Goal: Information Seeking & Learning: Learn about a topic

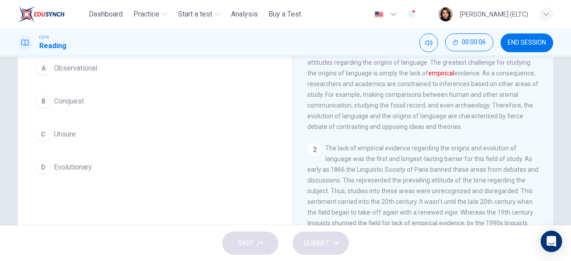
scroll to position [45, 0]
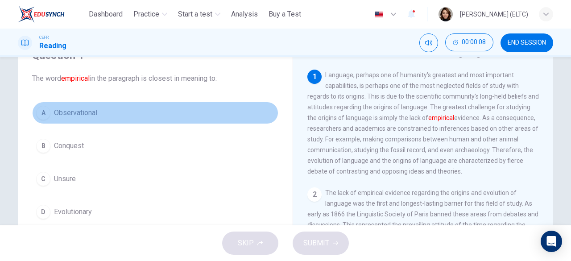
click at [43, 109] on div "A" at bounding box center [43, 113] width 14 height 14
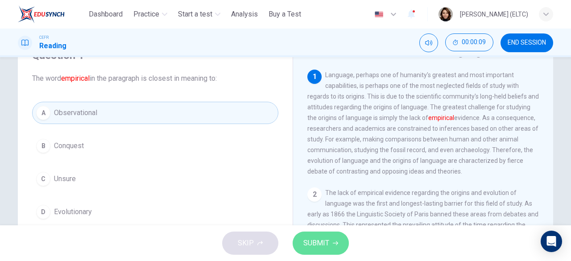
click at [316, 248] on span "SUBMIT" at bounding box center [316, 243] width 26 height 12
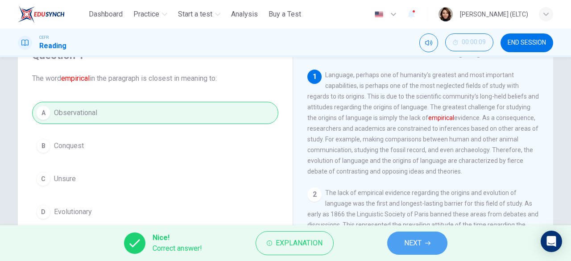
click at [422, 247] on button "NEXT" at bounding box center [417, 243] width 60 height 23
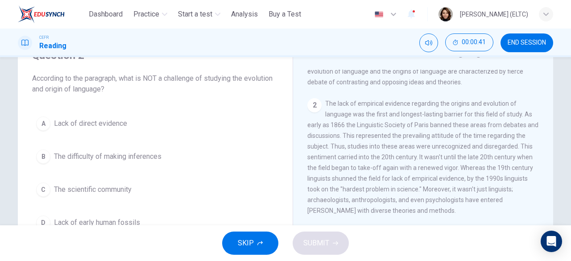
scroll to position [89, 0]
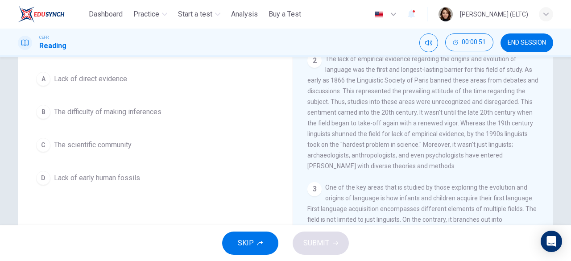
drag, startPoint x: 456, startPoint y: 130, endPoint x: 479, endPoint y: 144, distance: 27.2
click at [479, 144] on div "2 The lack of empirical evidence regarding the origins and evolution of languag…" at bounding box center [423, 113] width 232 height 118
drag, startPoint x: 419, startPoint y: 150, endPoint x: 463, endPoint y: 168, distance: 47.2
click at [463, 168] on div "2 The lack of empirical evidence regarding the origins and evolution of languag…" at bounding box center [423, 113] width 232 height 118
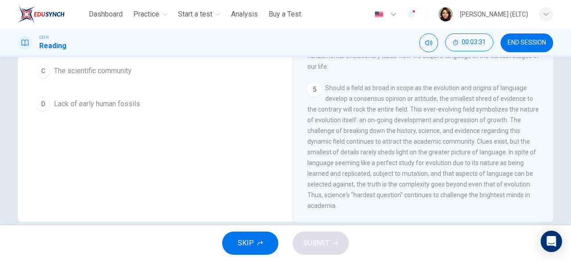
scroll to position [178, 0]
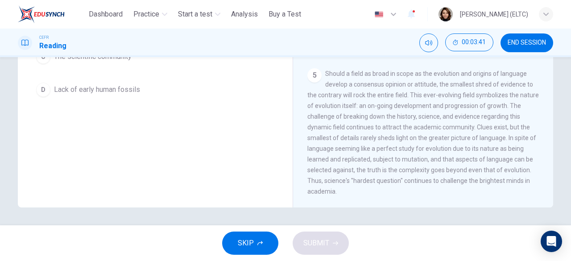
click at [472, 172] on span "Should a field as broad in scope as the evolution and origins of language devel…" at bounding box center [423, 132] width 232 height 125
drag, startPoint x: 472, startPoint y: 125, endPoint x: 493, endPoint y: 174, distance: 52.2
click at [493, 174] on div "5 Should a field as broad in scope as the evolution and origins of language dev…" at bounding box center [423, 132] width 232 height 128
drag, startPoint x: 503, startPoint y: 137, endPoint x: 526, endPoint y: 184, distance: 52.5
click at [526, 184] on div "5 Should a field as broad in scope as the evolution and origins of language dev…" at bounding box center [423, 132] width 232 height 128
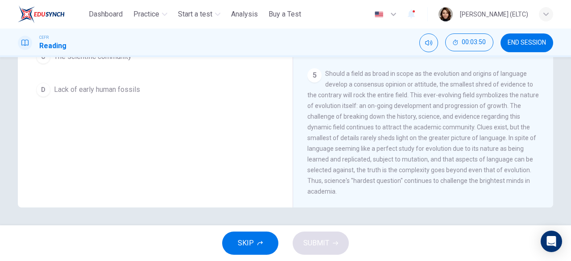
drag, startPoint x: 370, startPoint y: 158, endPoint x: 385, endPoint y: 158, distance: 14.7
click at [385, 158] on span "Should a field as broad in scope as the evolution and origins of language devel…" at bounding box center [423, 132] width 232 height 125
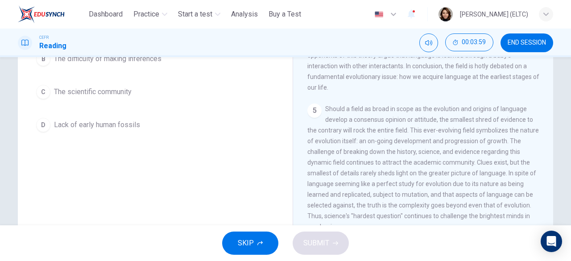
scroll to position [88, 0]
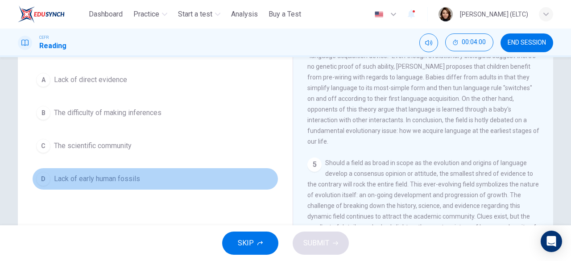
click at [95, 177] on span "Lack of early human fossils" at bounding box center [97, 179] width 86 height 11
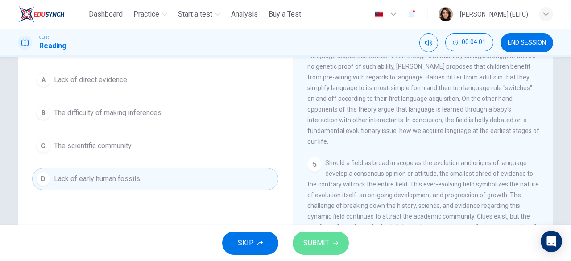
click at [332, 247] on button "SUBMIT" at bounding box center [321, 243] width 56 height 23
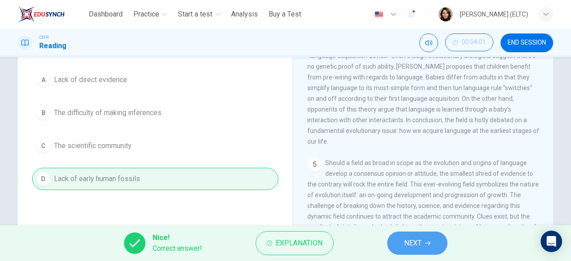
click at [410, 239] on span "NEXT" at bounding box center [412, 243] width 17 height 12
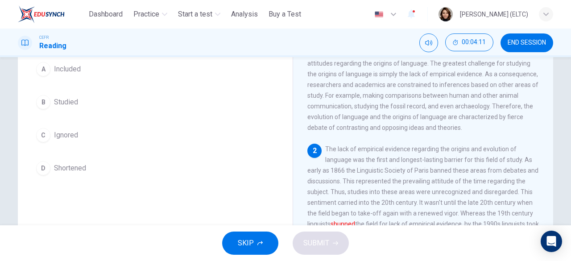
click at [54, 130] on span "Ignored" at bounding box center [66, 135] width 24 height 11
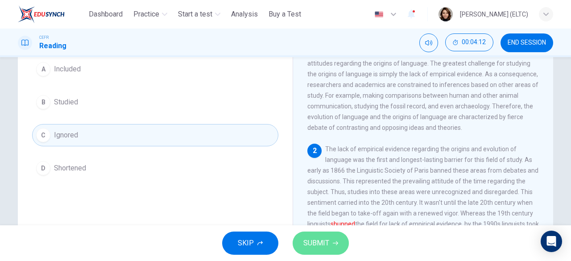
click at [300, 235] on button "SUBMIT" at bounding box center [321, 243] width 56 height 23
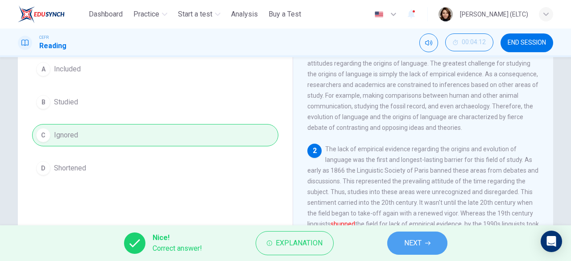
click at [435, 244] on button "NEXT" at bounding box center [417, 243] width 60 height 23
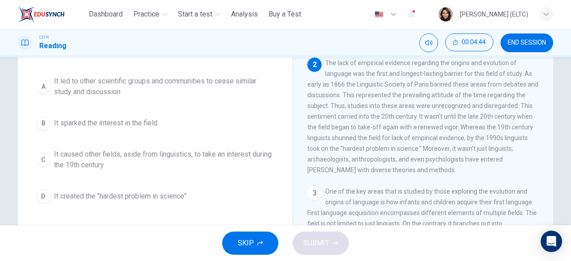
scroll to position [99, 0]
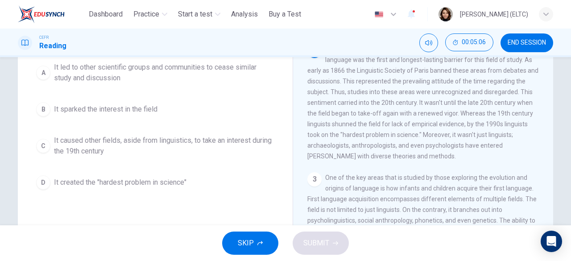
click at [153, 183] on span "It created the "hardest problem in science"" at bounding box center [120, 182] width 133 height 11
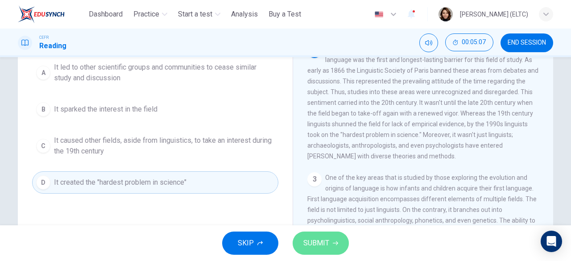
click at [326, 243] on span "SUBMIT" at bounding box center [316, 243] width 26 height 12
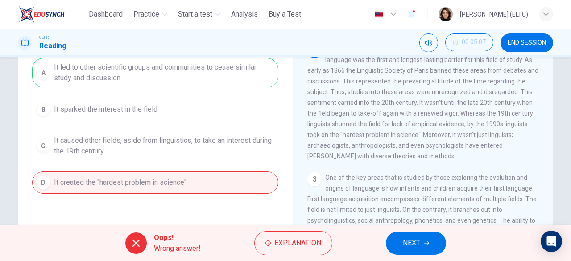
click at [194, 80] on div "A It led to other scientific groups and communities to cease similar study and …" at bounding box center [155, 126] width 246 height 136
click at [135, 238] on icon at bounding box center [136, 243] width 11 height 11
click at [132, 77] on div "A It led to other scientific groups and communities to cease similar study and …" at bounding box center [155, 126] width 246 height 136
click at [422, 257] on div "Oops! Wrong answer! Explanation NEXT" at bounding box center [285, 243] width 571 height 36
click at [425, 248] on button "NEXT" at bounding box center [416, 243] width 60 height 23
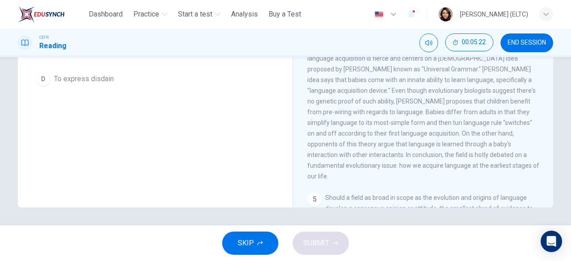
scroll to position [287, 0]
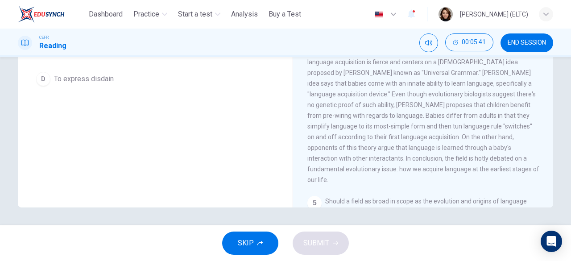
click at [342, 125] on span "Evolutionary biologists remain skeptical that language knowledge is conveyed th…" at bounding box center [423, 110] width 232 height 146
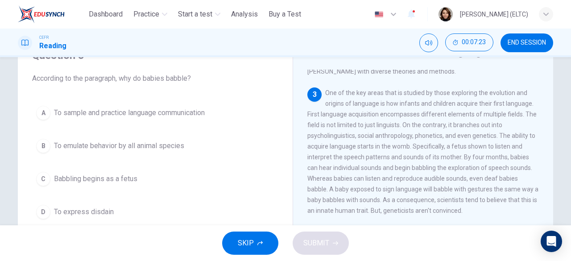
scroll to position [242, 0]
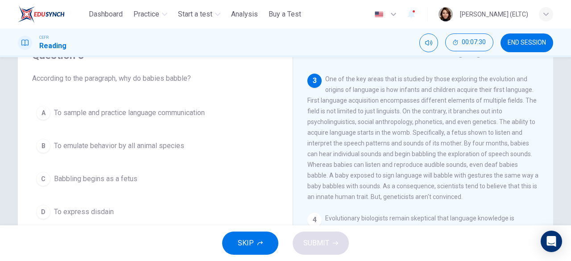
click at [205, 109] on span "To sample and practice language communication" at bounding box center [129, 113] width 151 height 11
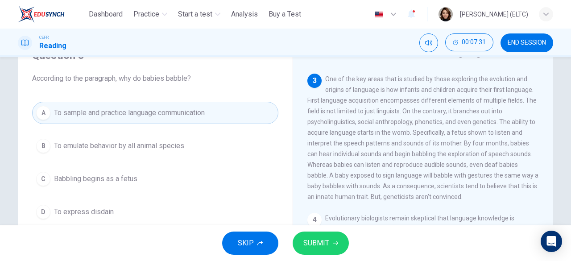
click at [303, 241] on span "SUBMIT" at bounding box center [316, 243] width 26 height 12
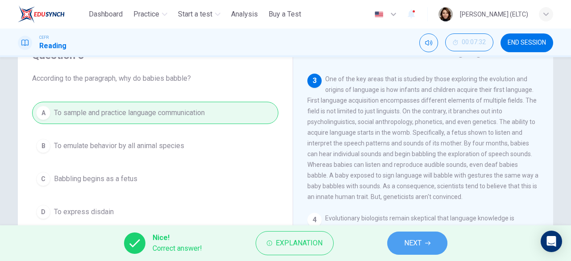
click at [422, 244] on button "NEXT" at bounding box center [417, 243] width 60 height 23
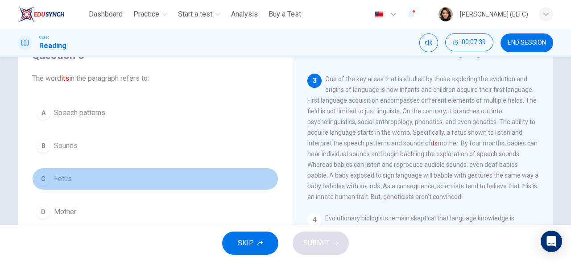
click at [66, 176] on span "Fetus" at bounding box center [63, 179] width 18 height 11
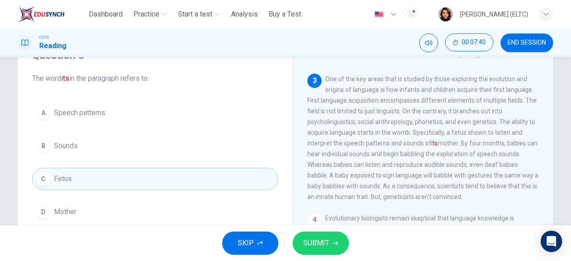
click at [329, 238] on button "SUBMIT" at bounding box center [321, 243] width 56 height 23
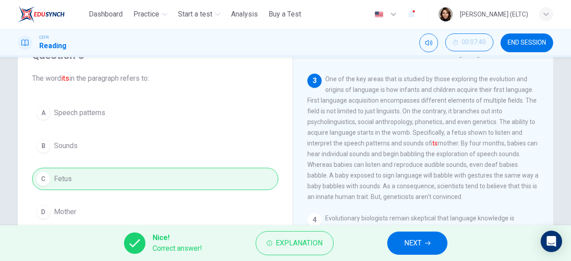
click at [403, 245] on button "NEXT" at bounding box center [417, 243] width 60 height 23
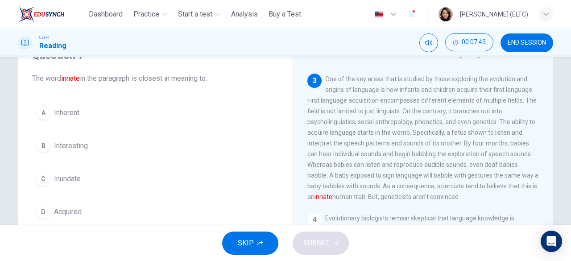
click at [81, 114] on button "A Inherent" at bounding box center [155, 113] width 246 height 22
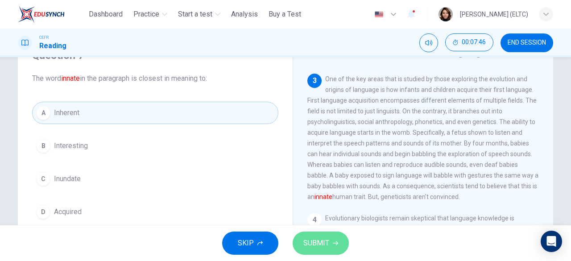
click at [309, 242] on span "SUBMIT" at bounding box center [316, 243] width 26 height 12
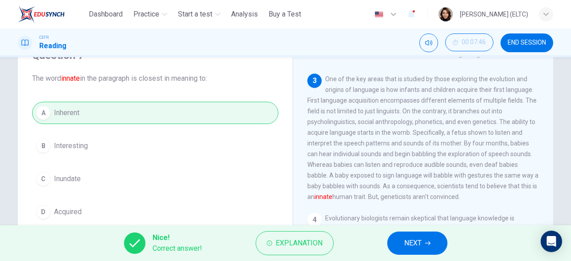
click at [433, 245] on button "NEXT" at bounding box center [417, 243] width 60 height 23
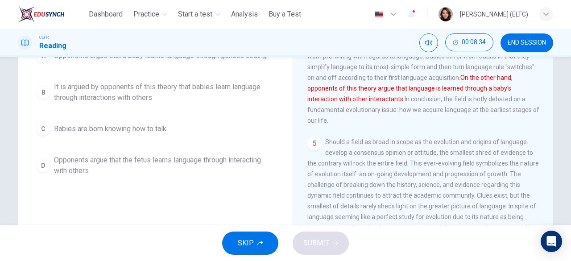
scroll to position [376, 0]
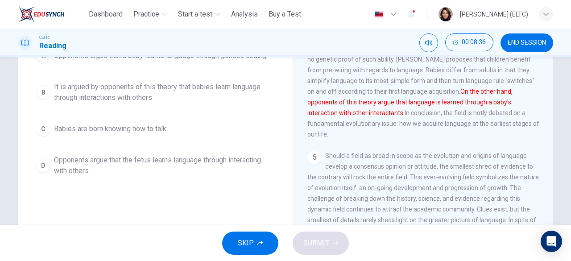
click at [139, 103] on span "It is argued by opponents of this theory that babies learn language through int…" at bounding box center [164, 92] width 220 height 21
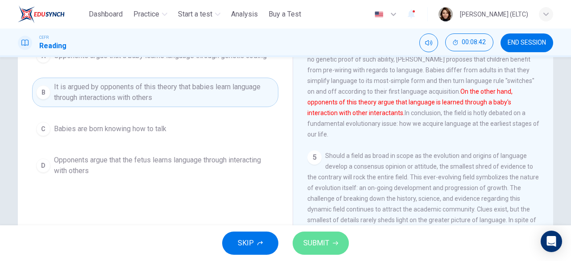
click at [323, 248] on span "SUBMIT" at bounding box center [316, 243] width 26 height 12
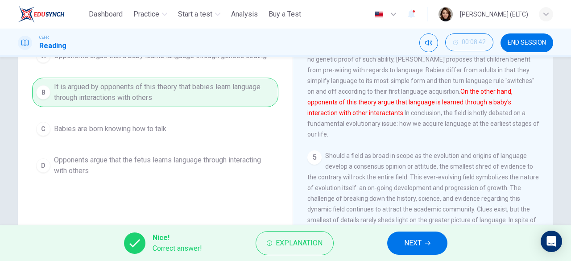
click at [420, 244] on span "NEXT" at bounding box center [412, 243] width 17 height 12
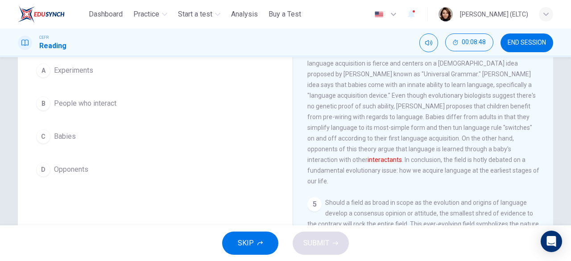
scroll to position [45, 0]
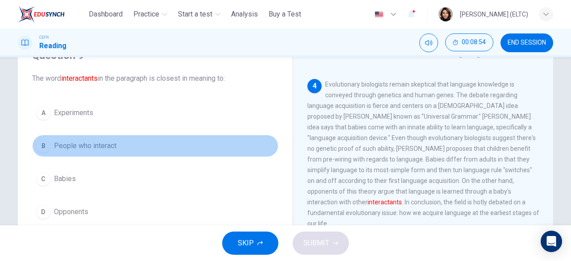
click at [87, 143] on span "People who interact" at bounding box center [85, 146] width 62 height 11
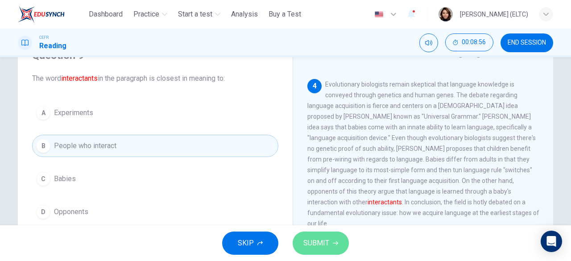
click at [303, 238] on span "SUBMIT" at bounding box center [316, 243] width 26 height 12
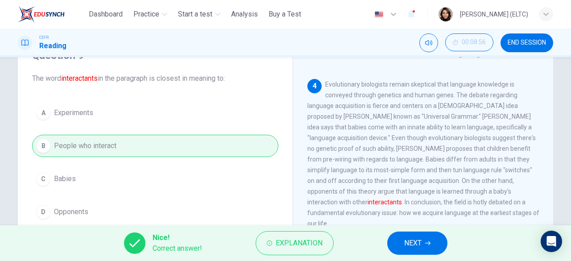
click at [423, 243] on button "NEXT" at bounding box center [417, 243] width 60 height 23
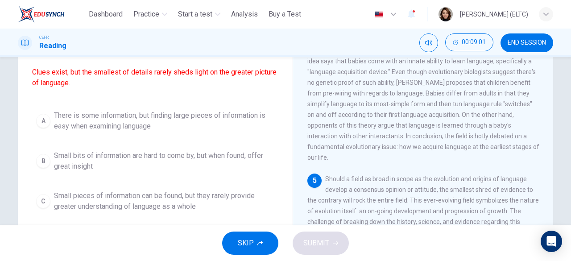
scroll to position [178, 0]
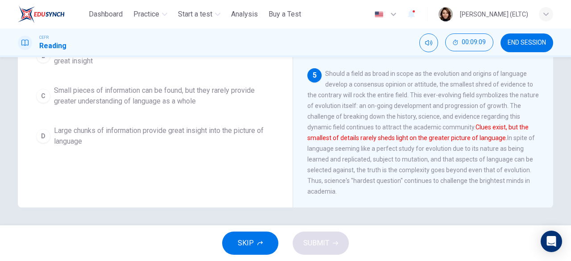
drag, startPoint x: 379, startPoint y: 124, endPoint x: 460, endPoint y: 123, distance: 80.3
click at [459, 123] on span "Should a field as broad in scope as the evolution and origins of language devel…" at bounding box center [423, 132] width 232 height 125
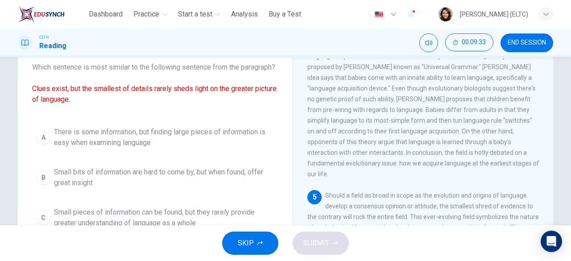
scroll to position [44, 0]
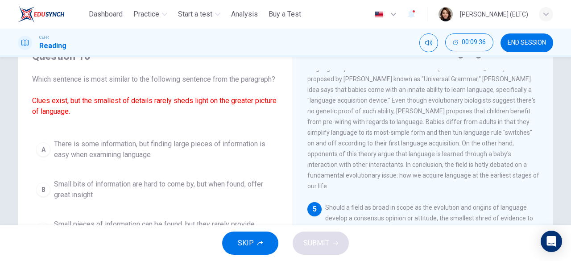
drag, startPoint x: 33, startPoint y: 80, endPoint x: 85, endPoint y: 90, distance: 53.6
click at [85, 90] on span "Which sentence is most similar to the following sentence from the paragraph? Cl…" at bounding box center [155, 95] width 246 height 43
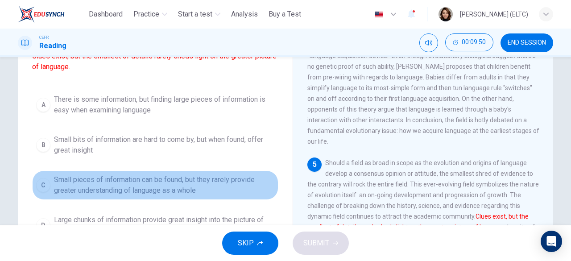
click at [70, 196] on span "Small pieces of information can be found, but they rarely provide greater under…" at bounding box center [164, 184] width 220 height 21
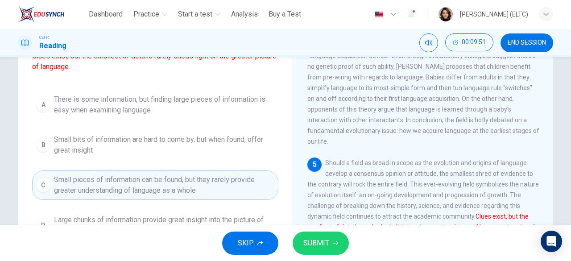
click at [311, 240] on span "SUBMIT" at bounding box center [316, 243] width 26 height 12
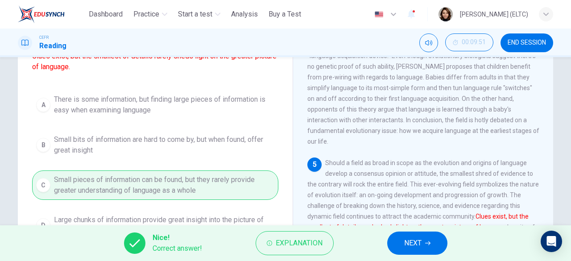
click at [439, 244] on button "NEXT" at bounding box center [417, 243] width 60 height 23
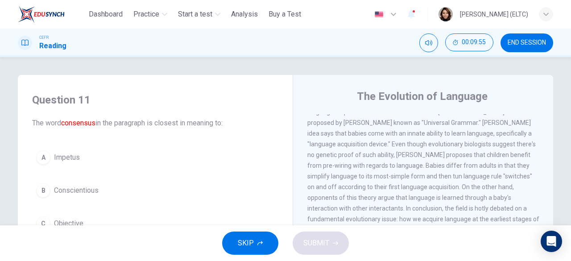
scroll to position [45, 0]
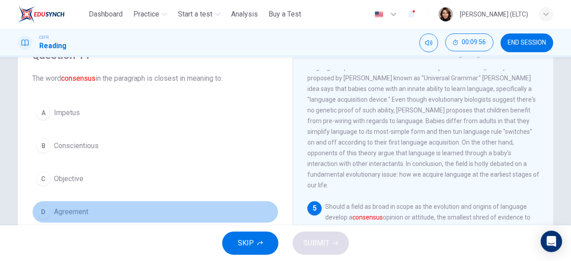
click at [84, 212] on span "Agreement" at bounding box center [71, 212] width 34 height 11
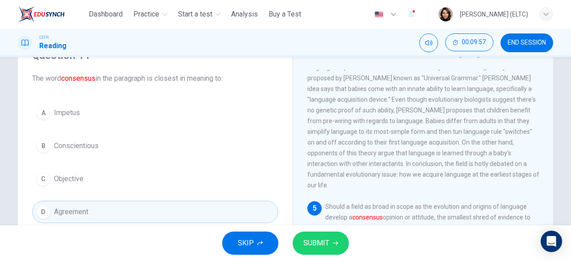
click at [306, 242] on span "SUBMIT" at bounding box center [316, 243] width 26 height 12
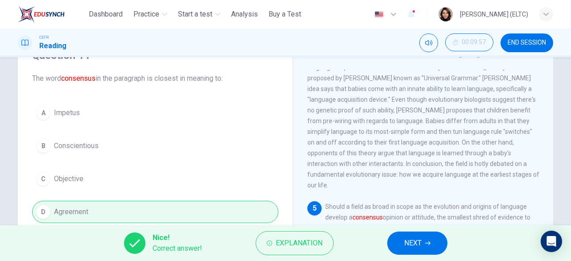
click at [432, 247] on button "NEXT" at bounding box center [417, 243] width 60 height 23
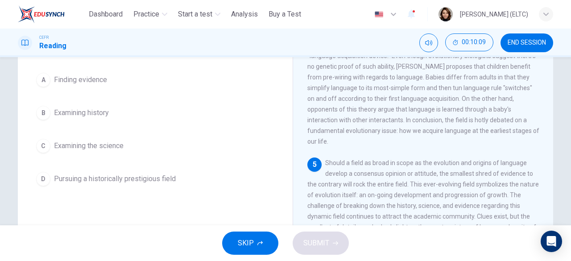
scroll to position [89, 0]
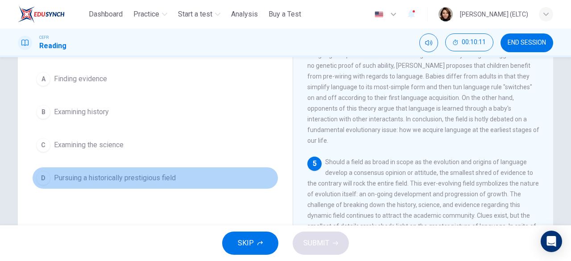
click at [172, 179] on span "Pursuing a historically prestigious field" at bounding box center [115, 178] width 122 height 11
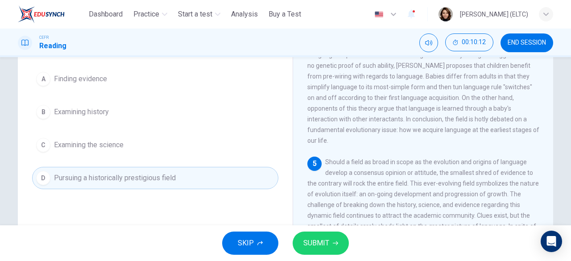
click at [302, 237] on button "SUBMIT" at bounding box center [321, 243] width 56 height 23
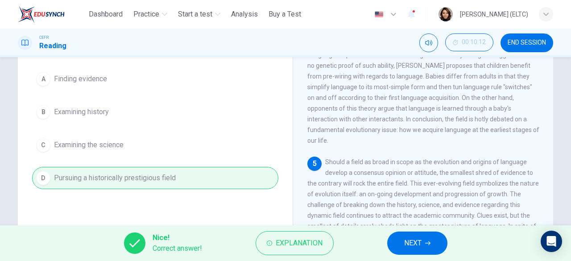
click at [421, 251] on button "NEXT" at bounding box center [417, 243] width 60 height 23
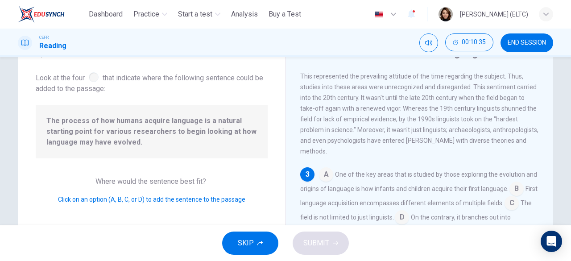
scroll to position [88, 0]
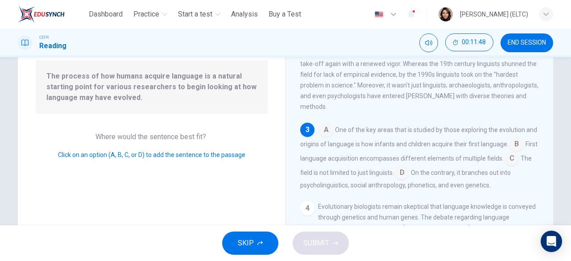
click at [326, 136] on input at bounding box center [326, 131] width 14 height 14
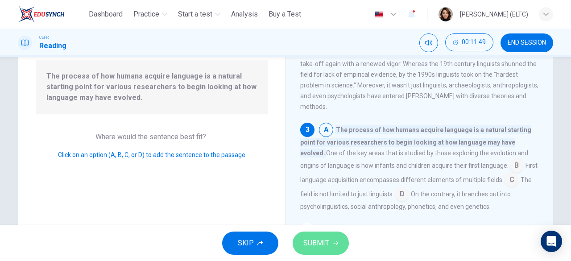
click at [325, 243] on span "SUBMIT" at bounding box center [316, 243] width 26 height 12
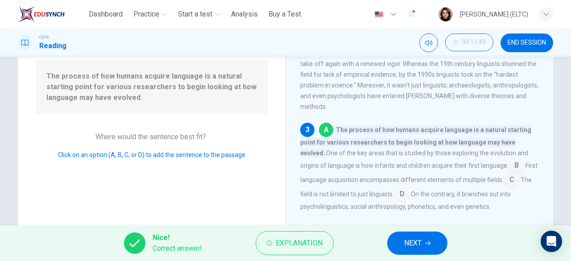
click at [418, 248] on span "NEXT" at bounding box center [412, 243] width 17 height 12
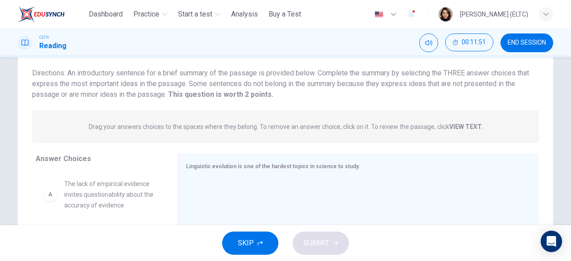
scroll to position [44, 0]
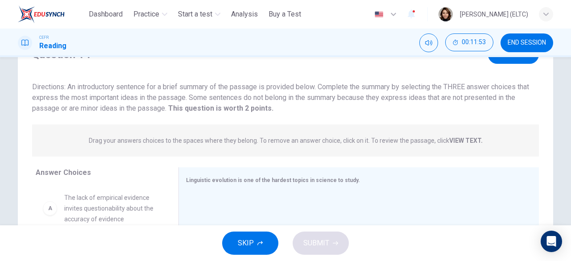
drag, startPoint x: 79, startPoint y: 86, endPoint x: 205, endPoint y: 89, distance: 126.3
click at [205, 89] on span "Directions: An introductory sentence for a brief summary of the passage is prov…" at bounding box center [280, 98] width 497 height 30
drag, startPoint x: 65, startPoint y: 86, endPoint x: 383, endPoint y: 90, distance: 317.7
click at [382, 90] on span "Directions: An introductory sentence for a brief summary of the passage is prov…" at bounding box center [280, 98] width 497 height 30
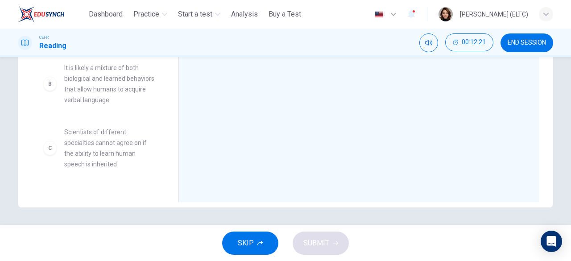
scroll to position [0, 0]
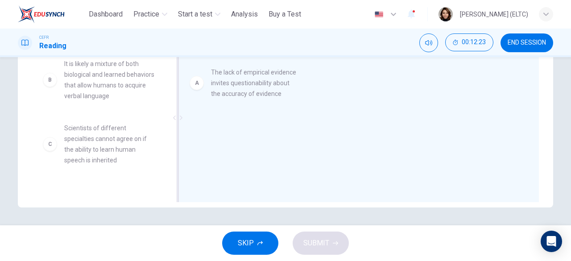
drag, startPoint x: 120, startPoint y: 77, endPoint x: 272, endPoint y: 87, distance: 152.4
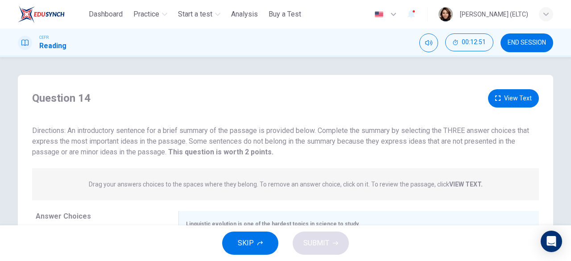
click at [469, 185] on strong "VIEW TEXT." at bounding box center [465, 184] width 33 height 7
click at [505, 105] on button "View Text" at bounding box center [513, 98] width 51 height 18
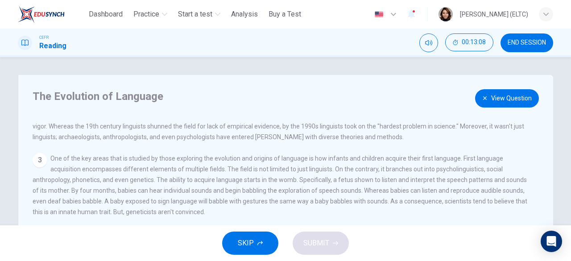
scroll to position [45, 0]
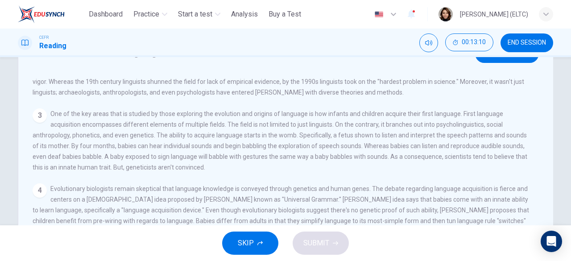
drag, startPoint x: 147, startPoint y: 113, endPoint x: 468, endPoint y: 119, distance: 320.8
click at [468, 119] on div "3 One of the key areas that is studied by those exploring the evolution and ori…" at bounding box center [283, 140] width 500 height 64
drag, startPoint x: 452, startPoint y: 108, endPoint x: 483, endPoint y: 111, distance: 30.9
click at [483, 111] on span "One of the key areas that is studied by those exploring the evolution and origi…" at bounding box center [280, 140] width 495 height 61
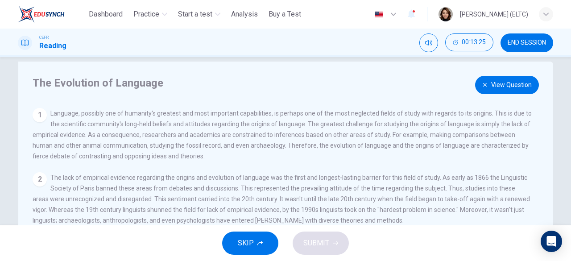
scroll to position [0, 0]
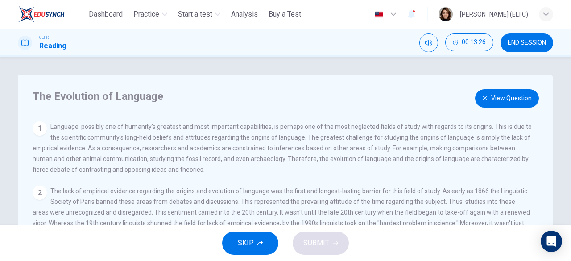
click at [505, 104] on button "View Question" at bounding box center [507, 98] width 64 height 18
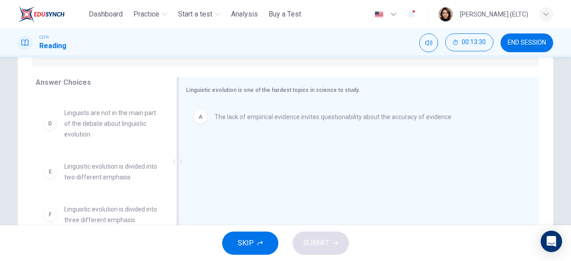
scroll to position [45, 0]
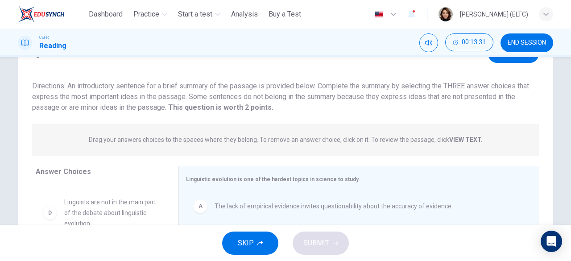
click at [519, 60] on button "View Text" at bounding box center [513, 54] width 51 height 18
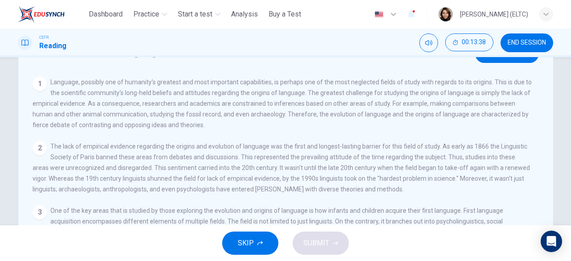
drag, startPoint x: 308, startPoint y: 160, endPoint x: 436, endPoint y: 157, distance: 128.1
click at [436, 157] on span "The lack of empirical evidence regarding the origins and evolution of language …" at bounding box center [281, 168] width 497 height 50
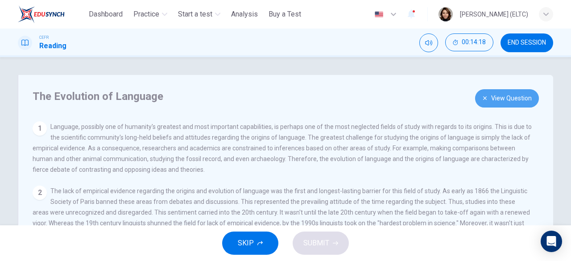
click at [492, 103] on button "View Question" at bounding box center [507, 98] width 64 height 18
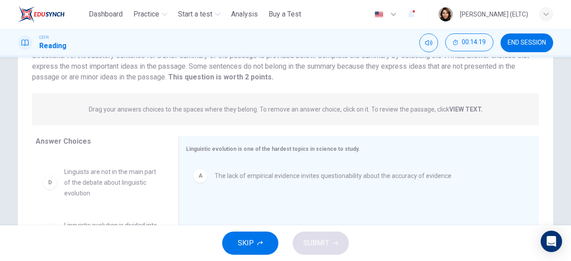
scroll to position [178, 0]
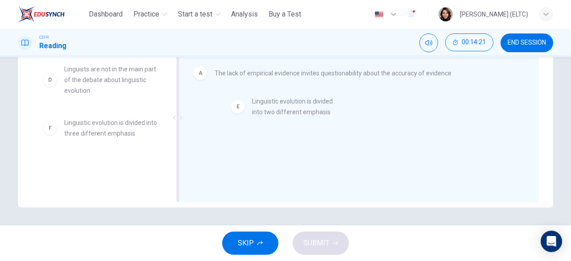
drag, startPoint x: 113, startPoint y: 137, endPoint x: 310, endPoint y: 109, distance: 198.7
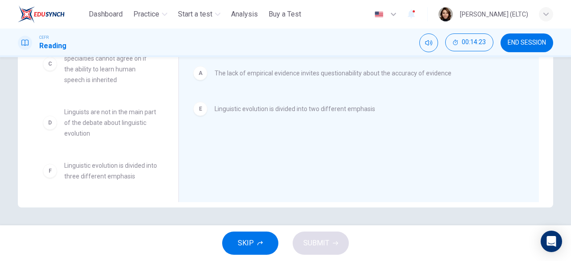
scroll to position [88, 0]
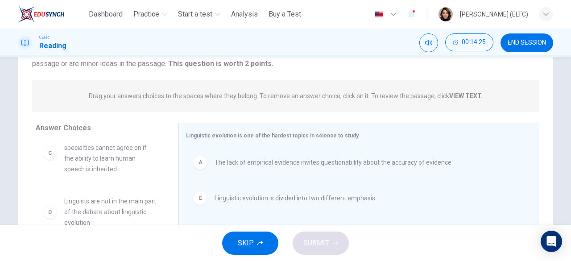
drag, startPoint x: 164, startPoint y: 212, endPoint x: 165, endPoint y: 191, distance: 21.9
click at [165, 191] on div "B It is likely a mixture of both biological and learned behaviors that allow hu…" at bounding box center [104, 209] width 136 height 137
click at [455, 95] on strong "VIEW TEXT." at bounding box center [465, 95] width 33 height 7
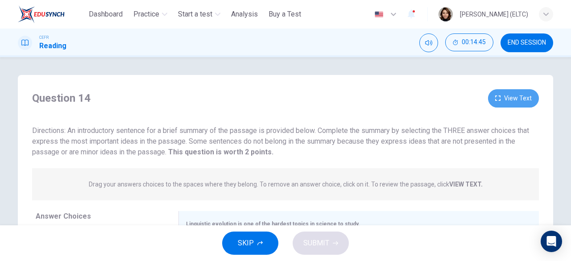
click at [505, 99] on button "View Text" at bounding box center [513, 98] width 51 height 18
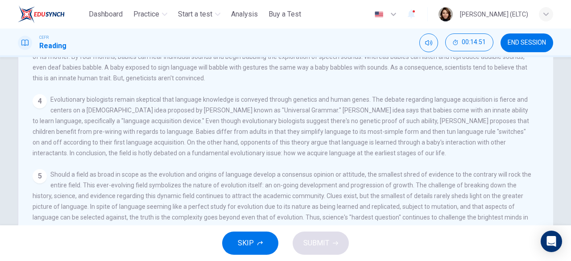
scroll to position [178, 0]
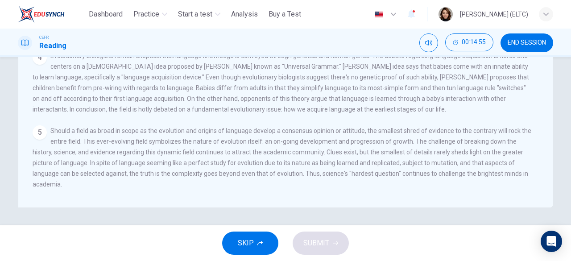
click at [109, 173] on span "Should a field as broad in scope as the evolution and origins of language devel…" at bounding box center [282, 157] width 499 height 61
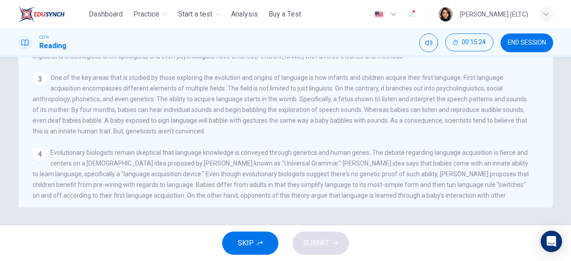
scroll to position [0, 0]
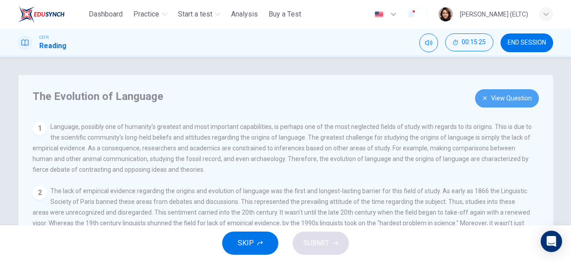
click at [497, 99] on button "View Question" at bounding box center [507, 98] width 64 height 18
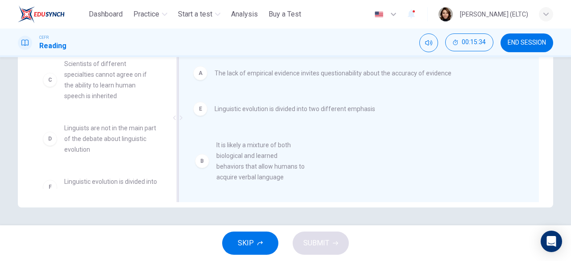
drag, startPoint x: 107, startPoint y: 90, endPoint x: 265, endPoint y: 172, distance: 178.0
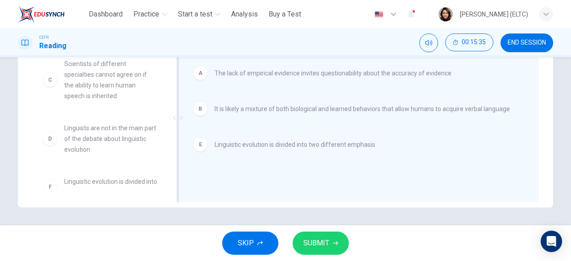
scroll to position [133, 0]
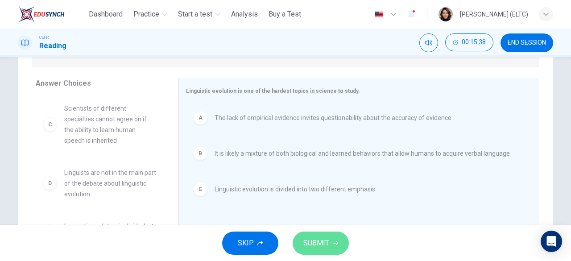
click at [315, 246] on span "SUBMIT" at bounding box center [316, 243] width 26 height 12
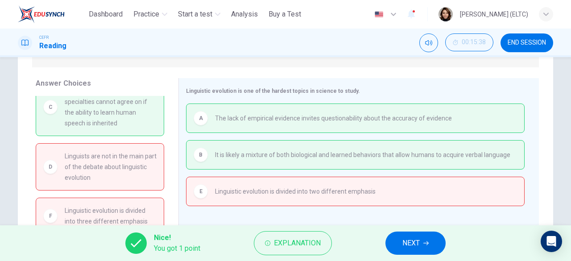
click at [411, 245] on span "NEXT" at bounding box center [410, 243] width 17 height 12
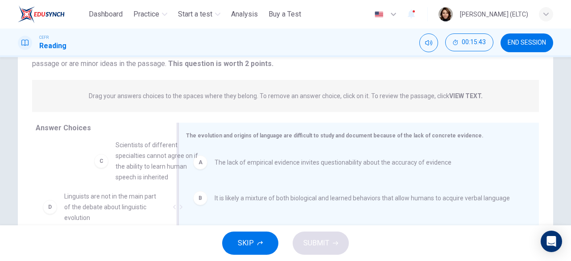
scroll to position [13, 0]
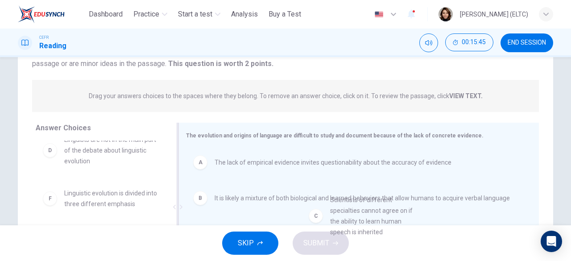
drag, startPoint x: 116, startPoint y: 161, endPoint x: 387, endPoint y: 224, distance: 278.5
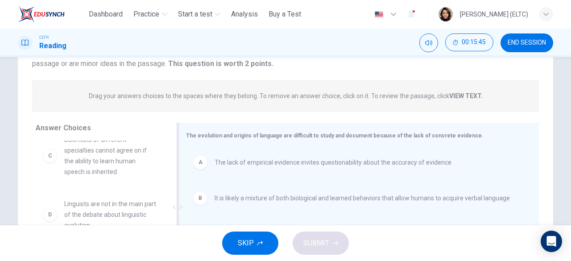
scroll to position [178, 0]
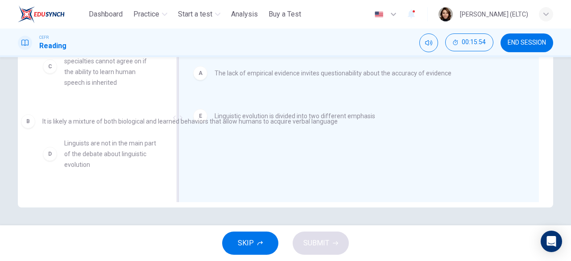
drag, startPoint x: 260, startPoint y: 110, endPoint x: 88, endPoint y: 124, distance: 172.4
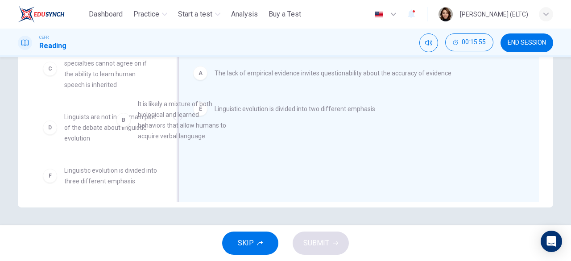
scroll to position [11, 0]
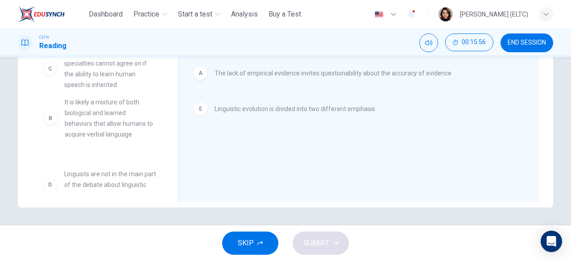
drag, startPoint x: 103, startPoint y: 82, endPoint x: 102, endPoint y: 134, distance: 52.6
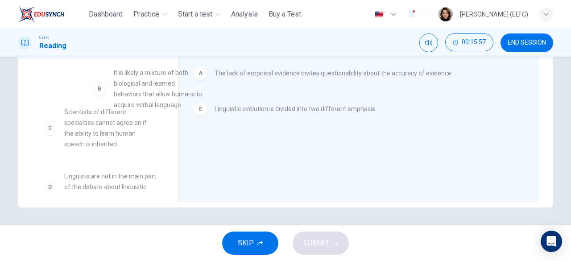
scroll to position [9, 0]
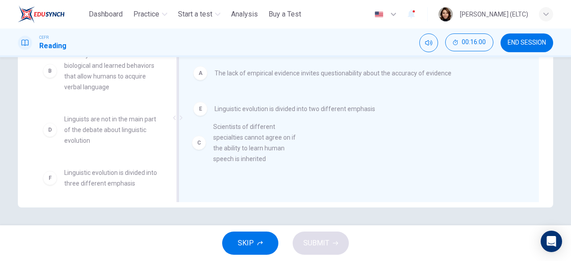
drag, startPoint x: 102, startPoint y: 133, endPoint x: 257, endPoint y: 142, distance: 156.0
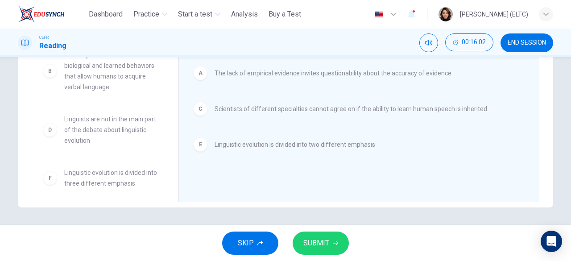
click at [340, 240] on button "SUBMIT" at bounding box center [321, 243] width 56 height 23
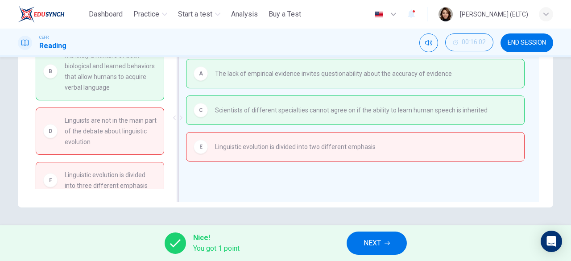
scroll to position [133, 0]
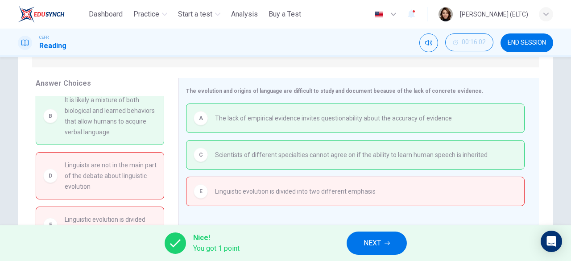
drag, startPoint x: 300, startPoint y: 191, endPoint x: 139, endPoint y: 190, distance: 160.6
click at [139, 190] on div "Answer Choices B It is likely a mixture of both biological and learned behavior…" at bounding box center [285, 164] width 535 height 173
drag, startPoint x: 90, startPoint y: 126, endPoint x: 240, endPoint y: 181, distance: 159.6
click at [240, 181] on div "Answer Choices B It is likely a mixture of both biological and learned behavior…" at bounding box center [285, 164] width 535 height 173
click at [396, 247] on button "NEXT" at bounding box center [377, 243] width 60 height 23
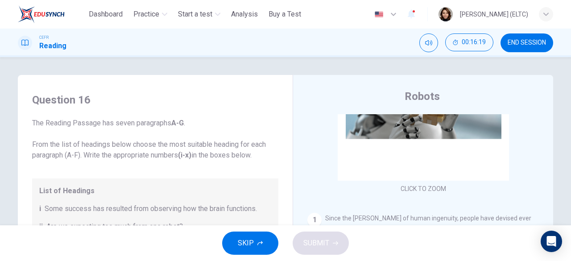
scroll to position [0, 0]
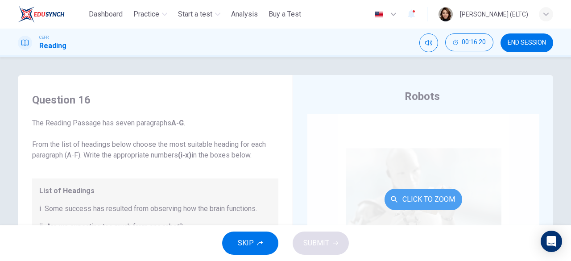
click at [425, 193] on button "Click to Zoom" at bounding box center [424, 199] width 78 height 21
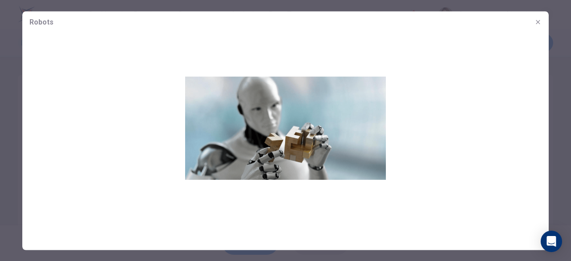
click at [541, 23] on icon "button" at bounding box center [537, 21] width 7 height 7
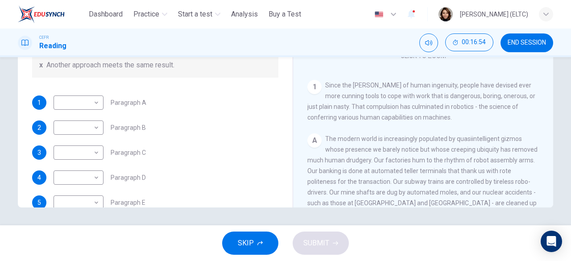
scroll to position [89, 0]
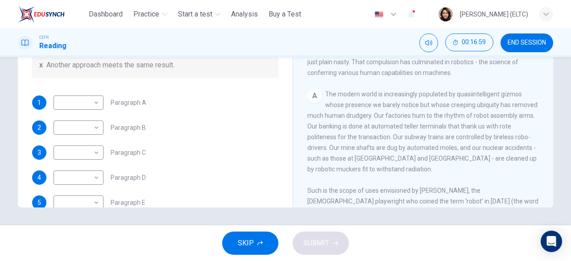
drag, startPoint x: 371, startPoint y: 118, endPoint x: 377, endPoint y: 150, distance: 32.8
click at [377, 150] on span "The modern world is increasingly populated by quasiintelligent gizmos whose pre…" at bounding box center [422, 159] width 231 height 136
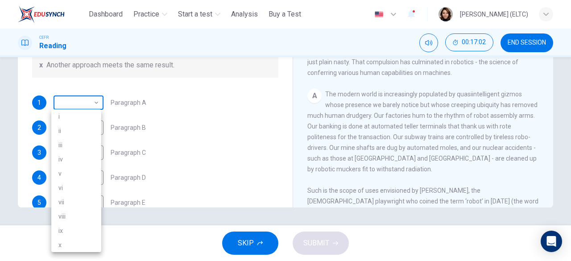
click at [92, 105] on body "This site uses cookies, as explained in our Privacy Policy . If you agree to th…" at bounding box center [285, 130] width 571 height 261
click at [92, 105] on div at bounding box center [285, 130] width 571 height 261
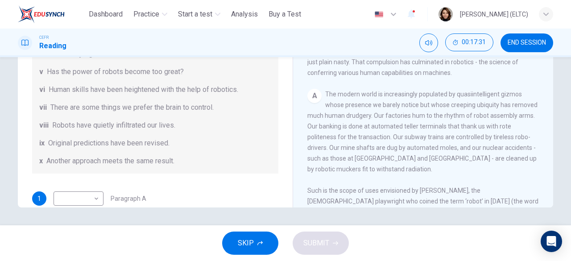
scroll to position [45, 0]
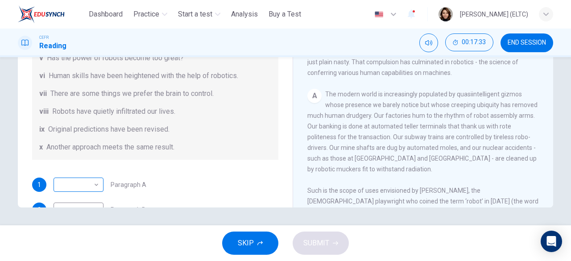
click at [77, 184] on body "This site uses cookies, as explained in our Privacy Policy . If you agree to th…" at bounding box center [285, 130] width 571 height 261
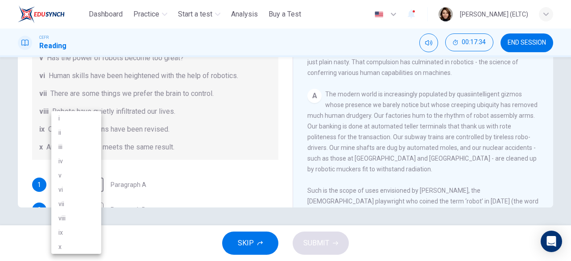
click at [60, 216] on li "viii" at bounding box center [76, 218] width 50 height 14
type input "****"
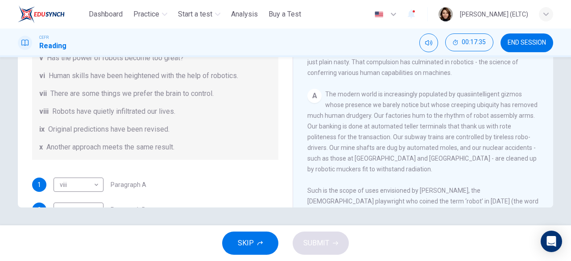
click at [332, 168] on div "A The modern world is increasingly populated by quasiintelligent gizmos whose p…" at bounding box center [423, 158] width 232 height 139
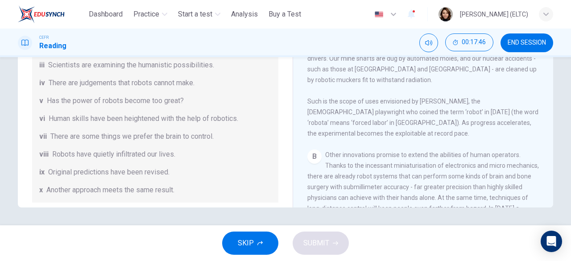
scroll to position [0, 0]
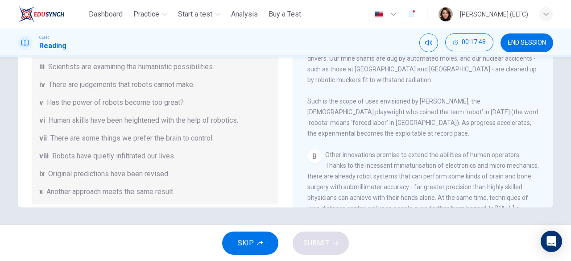
drag, startPoint x: 283, startPoint y: 119, endPoint x: 296, endPoint y: 84, distance: 37.7
click at [296, 84] on div "Question 16 The Reading Passage has seven paragraphs A-G . From the list of hea…" at bounding box center [285, 52] width 535 height 310
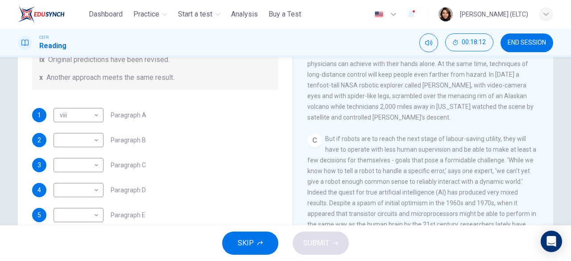
scroll to position [171, 0]
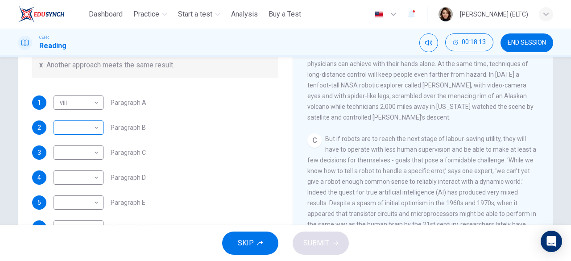
click at [74, 133] on body "This site uses cookies, as explained in our Privacy Policy . If you agree to th…" at bounding box center [285, 130] width 571 height 261
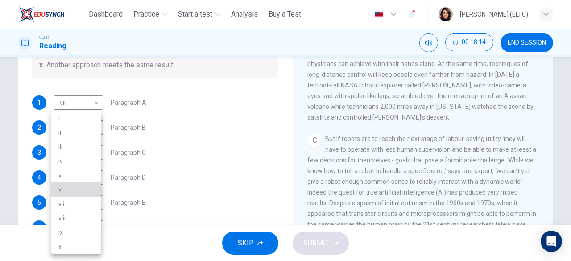
click at [75, 189] on li "vi" at bounding box center [76, 189] width 50 height 14
type input "**"
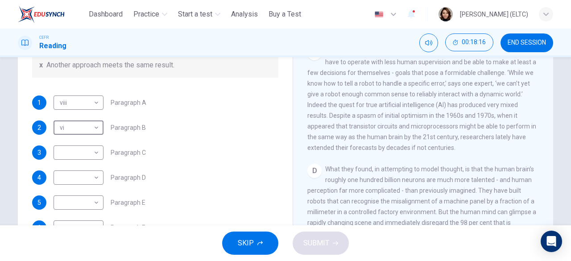
scroll to position [446, 0]
click at [354, 149] on span "But if robots are to reach the next stage of labour-saving utility, they will h…" at bounding box center [421, 98] width 229 height 104
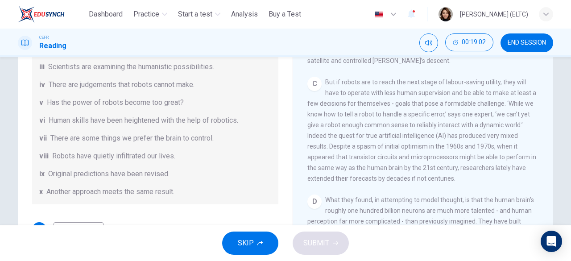
scroll to position [402, 0]
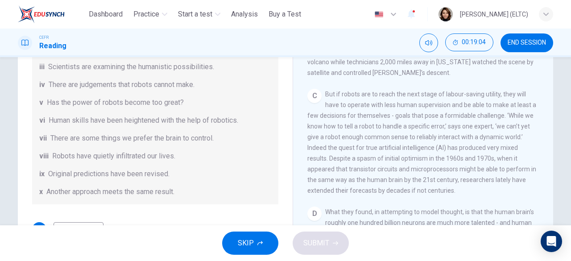
drag, startPoint x: 322, startPoint y: 103, endPoint x: 520, endPoint y: 109, distance: 198.2
click at [520, 109] on div "C But if robots are to reach the next stage of labour-saving utility, they will…" at bounding box center [423, 142] width 232 height 107
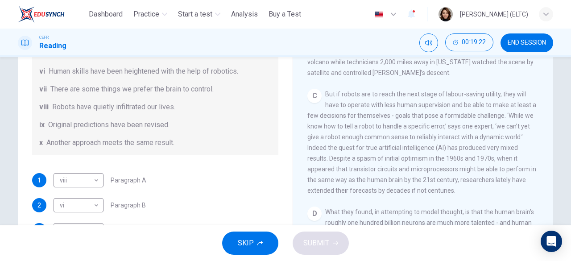
scroll to position [171, 0]
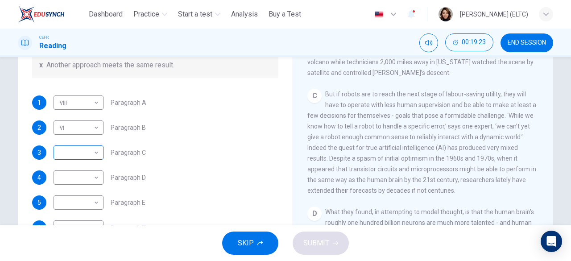
click at [85, 151] on body "This site uses cookies, as explained in our Privacy Policy . If you agree to th…" at bounding box center [285, 130] width 571 height 261
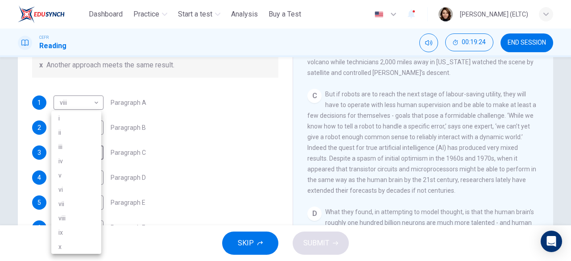
click at [75, 148] on li "iii" at bounding box center [76, 147] width 50 height 14
type input "***"
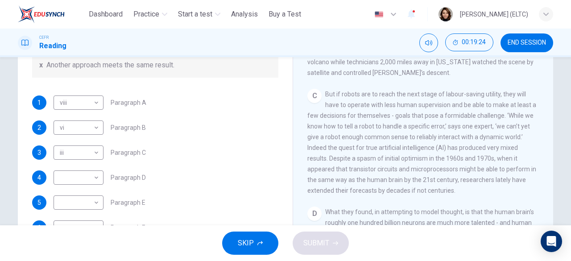
click at [428, 207] on div "CLICK TO ZOOM Click to Zoom 1 Since the [PERSON_NAME] of human ingenuity, peopl…" at bounding box center [429, 116] width 244 height 271
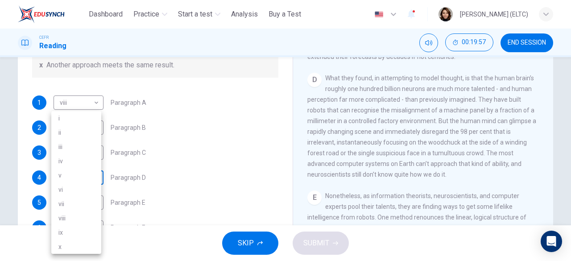
click at [87, 179] on body "This site uses cookies, as explained in our Privacy Policy . If you agree to th…" at bounding box center [285, 130] width 571 height 261
click at [83, 121] on ul "i ii iii iv v vi vii viii ix x" at bounding box center [76, 182] width 50 height 143
click at [66, 116] on li "i" at bounding box center [76, 118] width 50 height 14
type input "*"
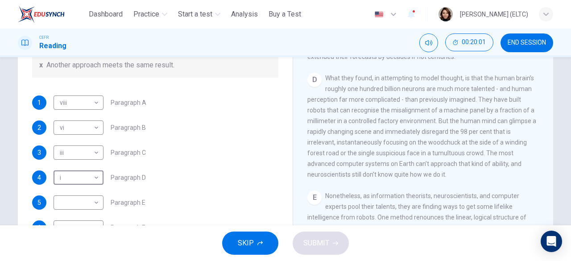
click at [194, 163] on div "1 viii **** ​ Paragraph A 2 vi ** ​ Paragraph B 3 iii *** ​ Paragraph C 4 i * ​…" at bounding box center [155, 164] width 246 height 139
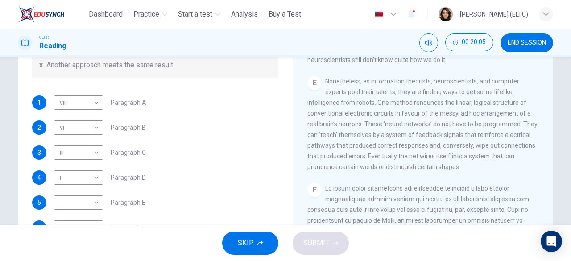
scroll to position [669, 0]
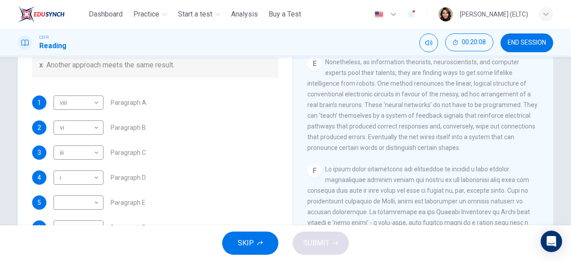
drag, startPoint x: 376, startPoint y: 99, endPoint x: 383, endPoint y: 151, distance: 53.2
click at [383, 151] on span "Nonetheless, as information theorists, neuroscientists, and computer experts po…" at bounding box center [422, 104] width 230 height 93
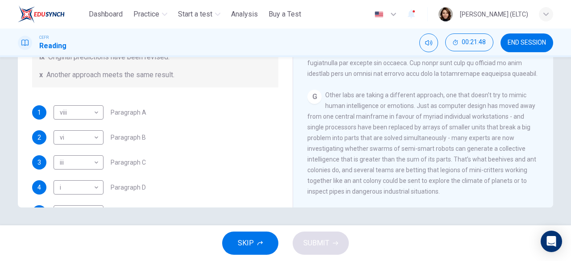
scroll to position [171, 0]
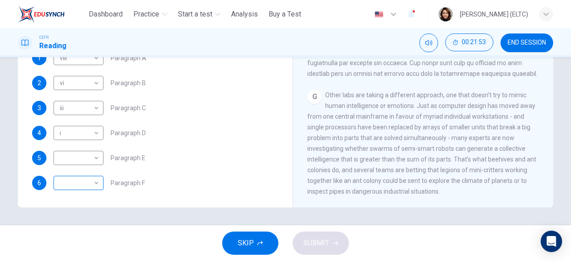
click at [87, 184] on body "This site uses cookies, as explained in our Privacy Policy . If you agree to th…" at bounding box center [285, 130] width 571 height 261
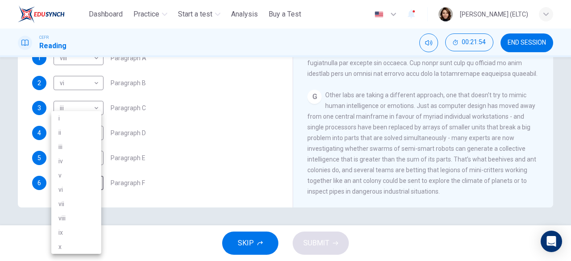
click at [75, 163] on li "iv" at bounding box center [76, 161] width 50 height 14
type input "**"
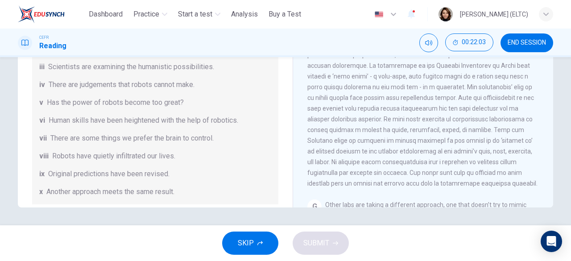
scroll to position [726, 0]
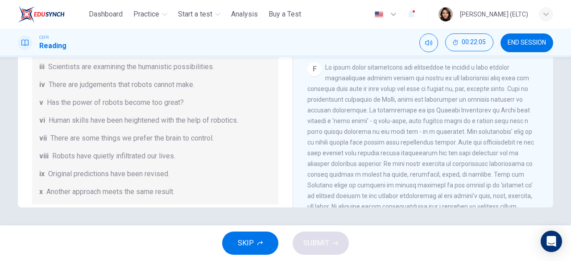
click at [244, 241] on span "SKIP" at bounding box center [246, 243] width 16 height 12
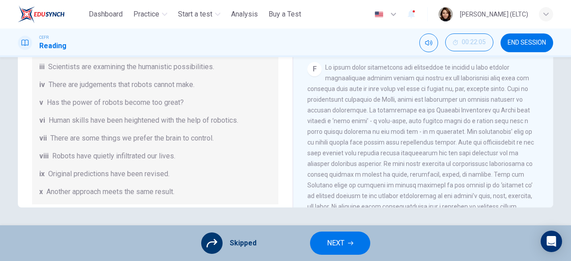
click at [347, 247] on button "NEXT" at bounding box center [340, 243] width 60 height 23
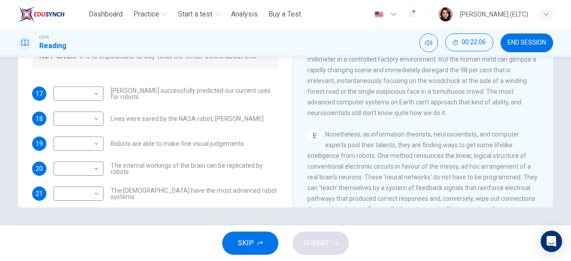
scroll to position [503, 0]
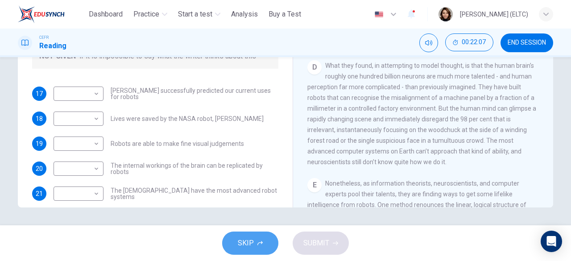
click at [258, 249] on button "SKIP" at bounding box center [250, 243] width 56 height 23
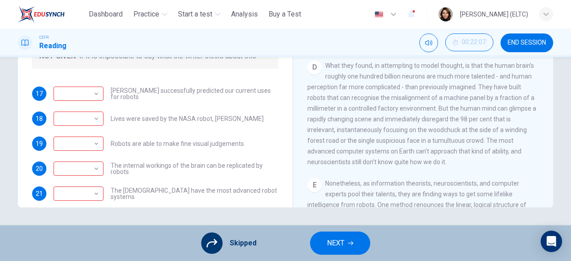
click at [525, 38] on button "END SESSION" at bounding box center [527, 42] width 53 height 19
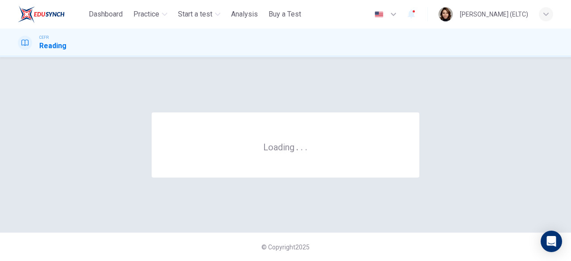
scroll to position [0, 0]
